Goal: Navigation & Orientation: Find specific page/section

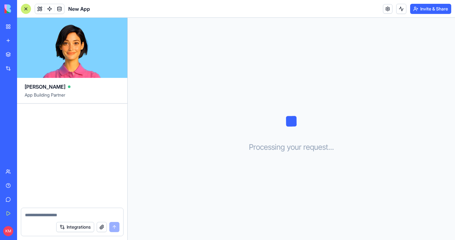
click at [19, 100] on div "HVAC Technician Assistant" at bounding box center [15, 98] width 18 height 6
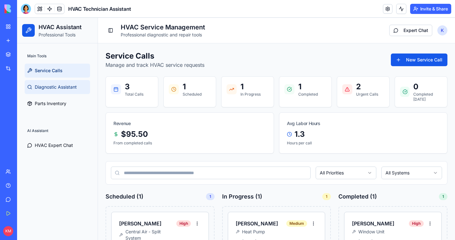
click at [39, 89] on span "Diagnostic Assistant" at bounding box center [56, 87] width 42 height 6
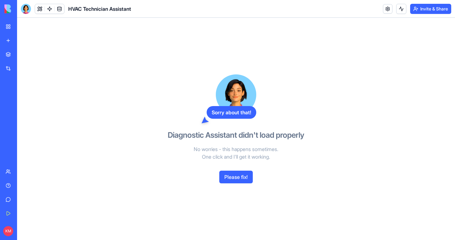
click at [21, 111] on div "New App" at bounding box center [15, 112] width 18 height 6
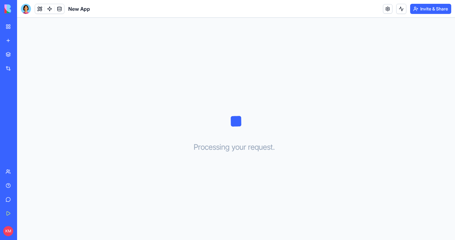
click at [9, 39] on link "New app" at bounding box center [14, 40] width 25 height 13
